Goal: Complete application form

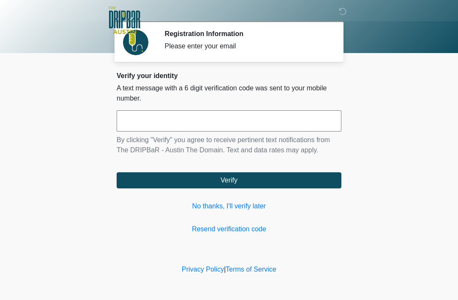
click at [231, 204] on link "No thanks, I'll verify later" at bounding box center [229, 206] width 225 height 10
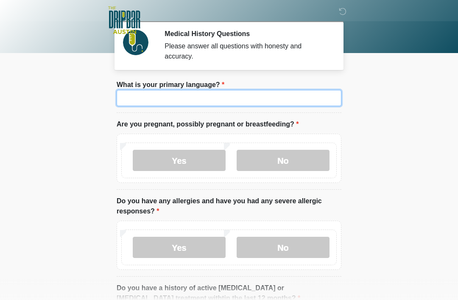
click at [224, 100] on input "What is your primary language?" at bounding box center [229, 98] width 225 height 16
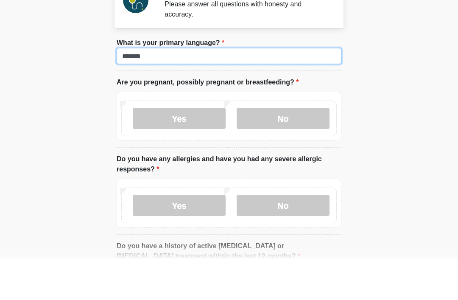
type input "*******"
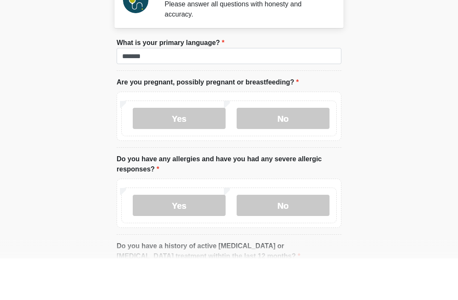
click at [292, 150] on label "No" at bounding box center [283, 160] width 93 height 21
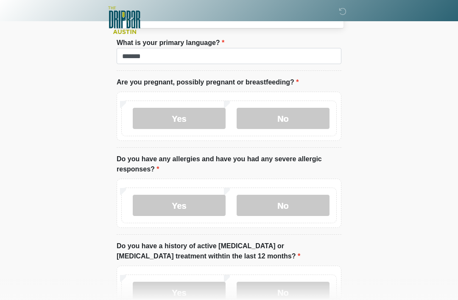
click at [293, 201] on label "No" at bounding box center [283, 205] width 93 height 21
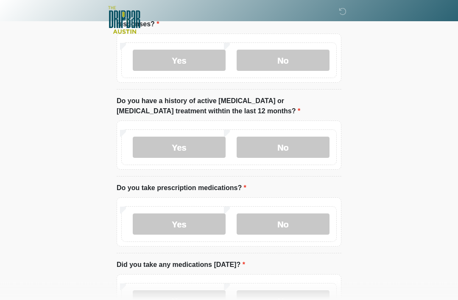
scroll to position [193, 0]
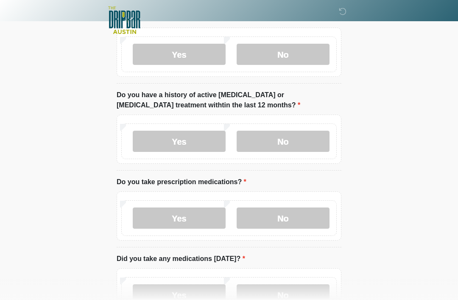
click at [298, 142] on label "No" at bounding box center [283, 141] width 93 height 21
click at [192, 217] on label "Yes" at bounding box center [179, 217] width 93 height 21
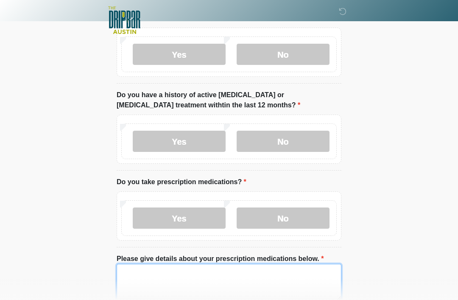
click at [182, 274] on textarea "Please give details about your prescription medications below." at bounding box center [229, 282] width 225 height 36
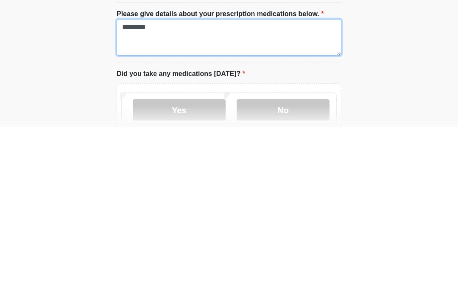
type textarea "*********"
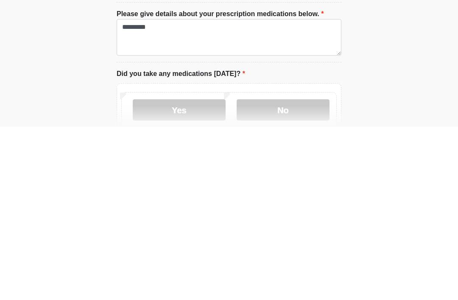
click at [282, 272] on label "No" at bounding box center [283, 282] width 93 height 21
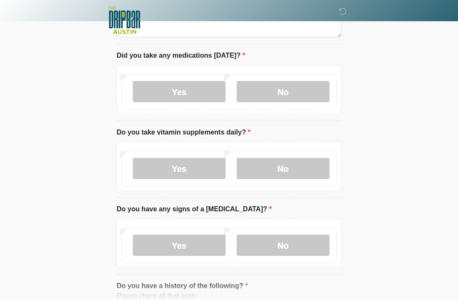
scroll to position [458, 0]
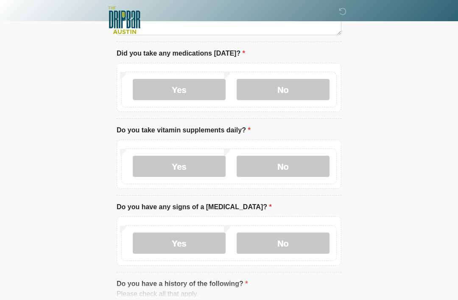
click at [299, 165] on label "No" at bounding box center [283, 166] width 93 height 21
click at [286, 245] on label "No" at bounding box center [283, 242] width 93 height 21
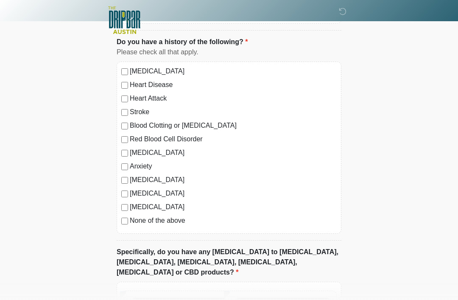
scroll to position [767, 0]
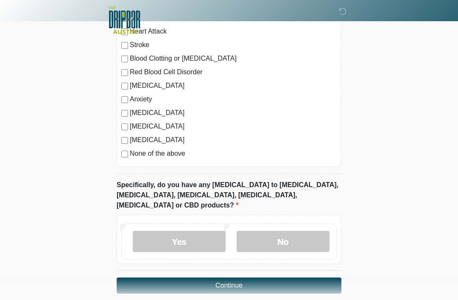
click at [286, 231] on label "No" at bounding box center [283, 241] width 93 height 21
click at [266, 277] on button "Continue" at bounding box center [229, 285] width 225 height 16
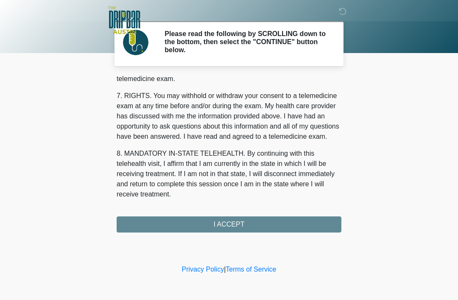
scroll to position [372, 0]
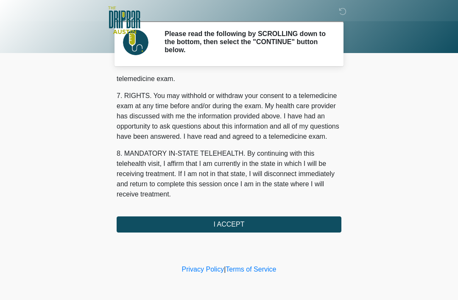
click at [257, 222] on button "I ACCEPT" at bounding box center [229, 224] width 225 height 16
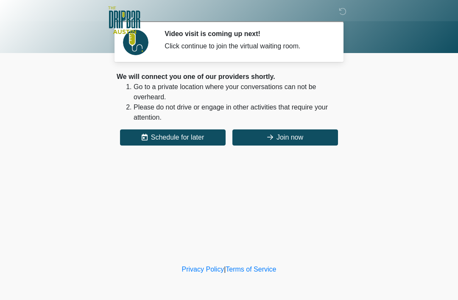
click at [292, 135] on button "Join now" at bounding box center [285, 137] width 106 height 16
